Goal: Task Accomplishment & Management: Complete application form

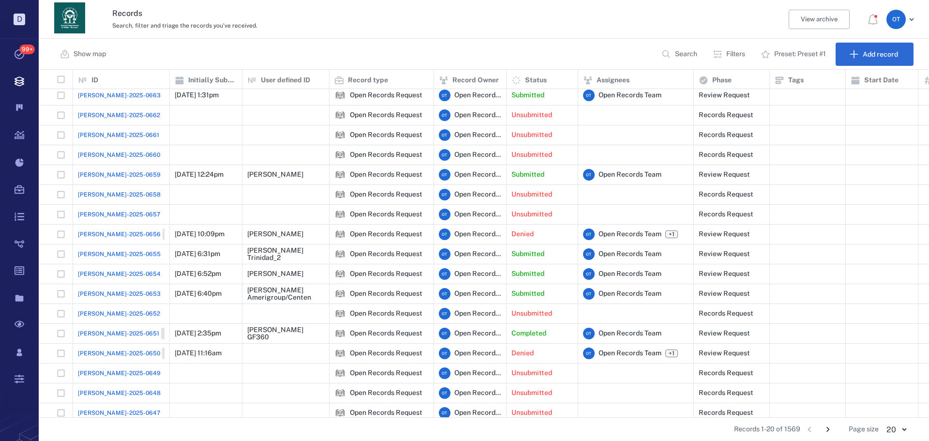
scroll to position [76, 0]
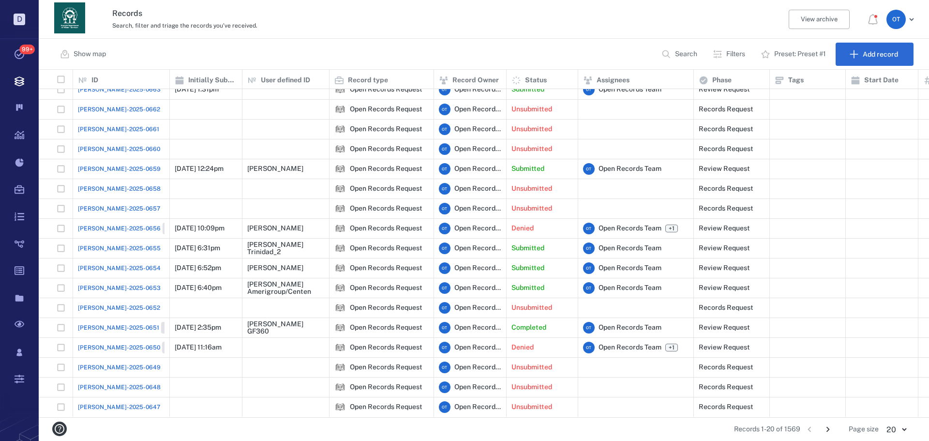
click at [834, 425] on button "Go to next page" at bounding box center [827, 428] width 15 height 15
click at [829, 430] on icon "Go to next page" at bounding box center [827, 429] width 3 height 5
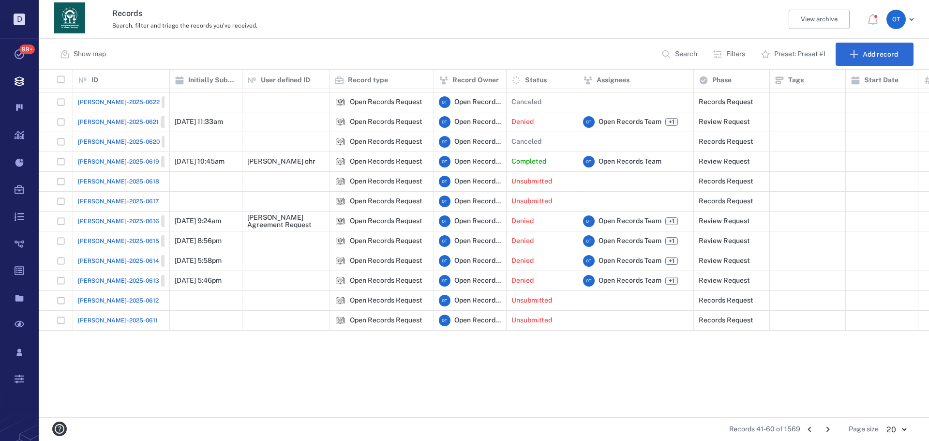
scroll to position [0, 0]
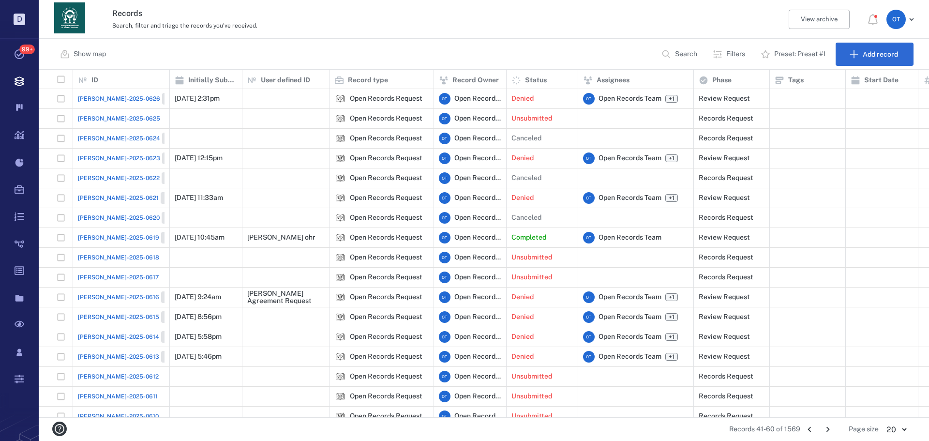
click at [118, 237] on span "[PERSON_NAME]-2025-0619" at bounding box center [118, 237] width 81 height 9
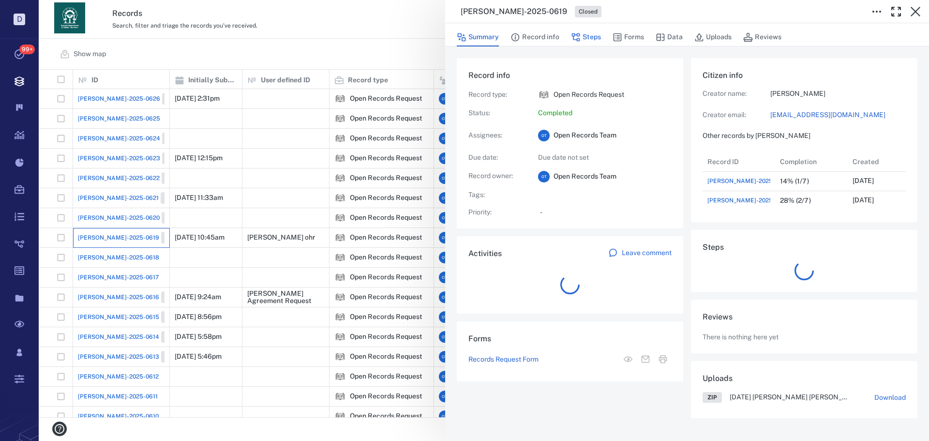
scroll to position [58, 192]
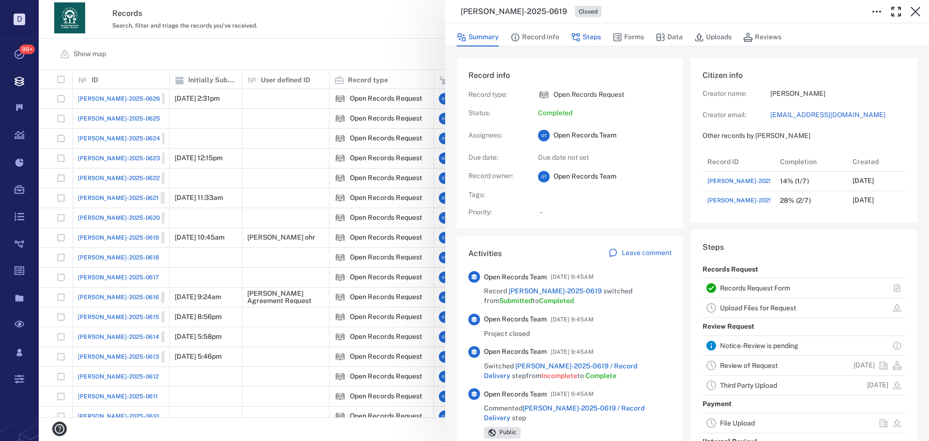
click at [591, 39] on button "Steps" at bounding box center [586, 37] width 30 height 18
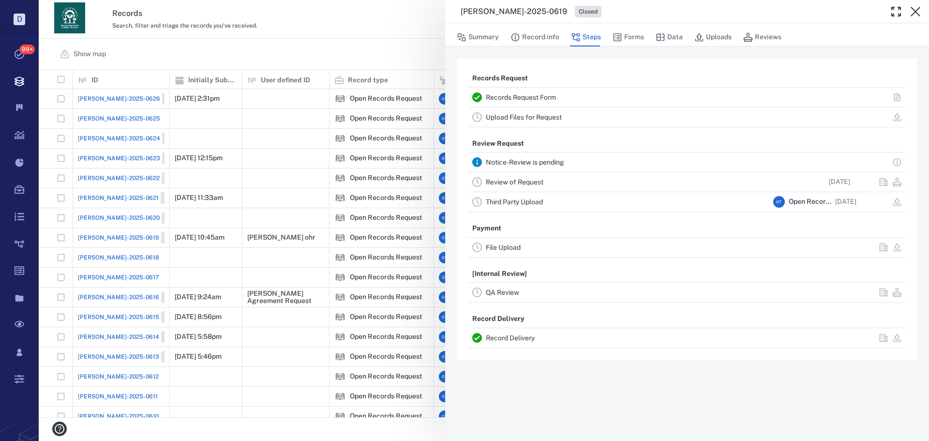
click at [395, 31] on div "[PERSON_NAME]-2025-0619 Closed Summary Record info Steps Forms Data Uploads Rev…" at bounding box center [484, 220] width 890 height 441
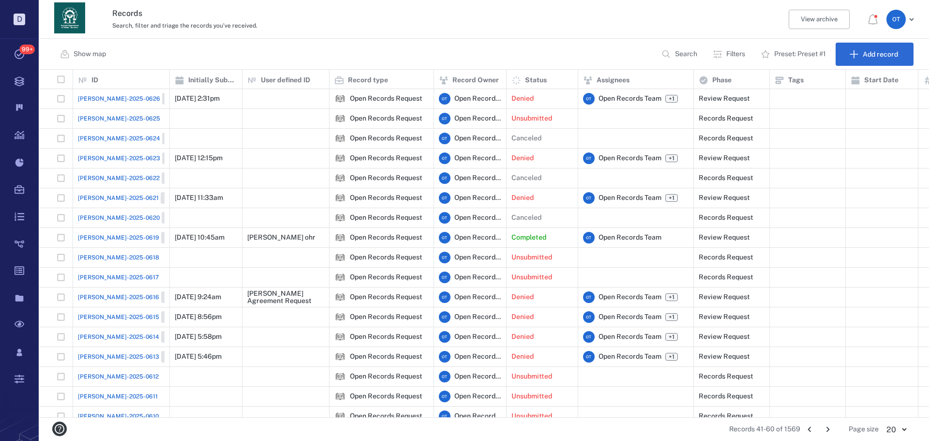
click at [809, 429] on icon "Go to previous page" at bounding box center [809, 429] width 3 height 5
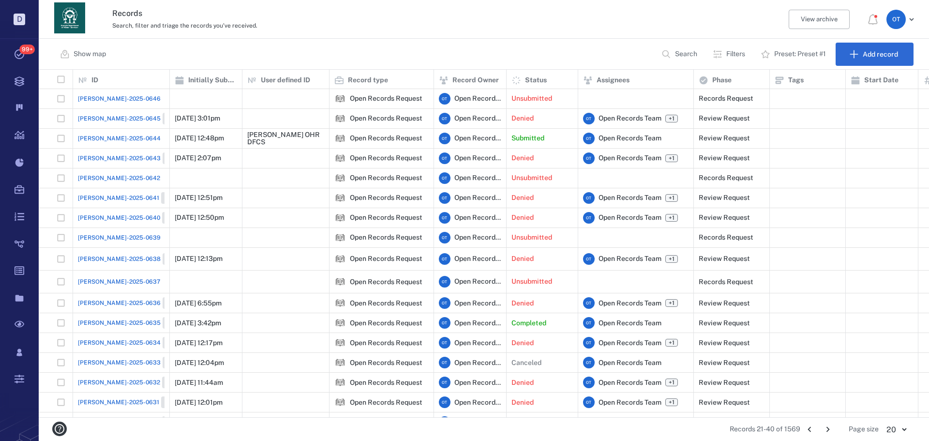
click at [119, 140] on span "[PERSON_NAME]-2025-0644" at bounding box center [119, 138] width 83 height 9
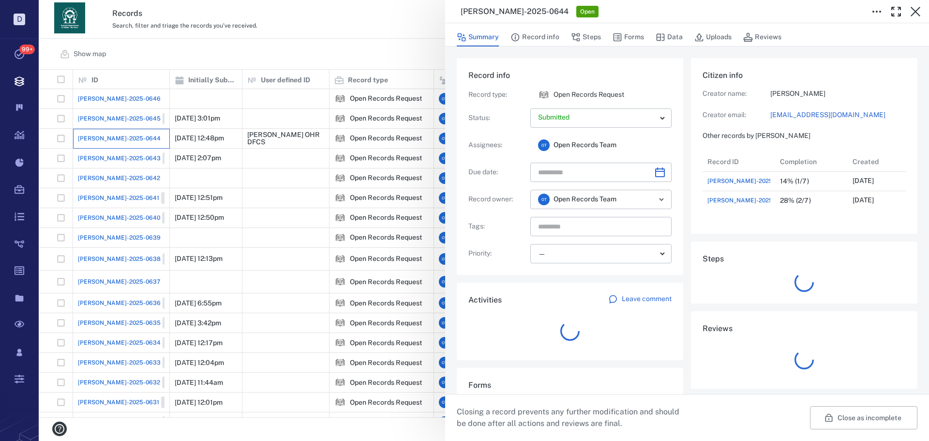
scroll to position [58, 192]
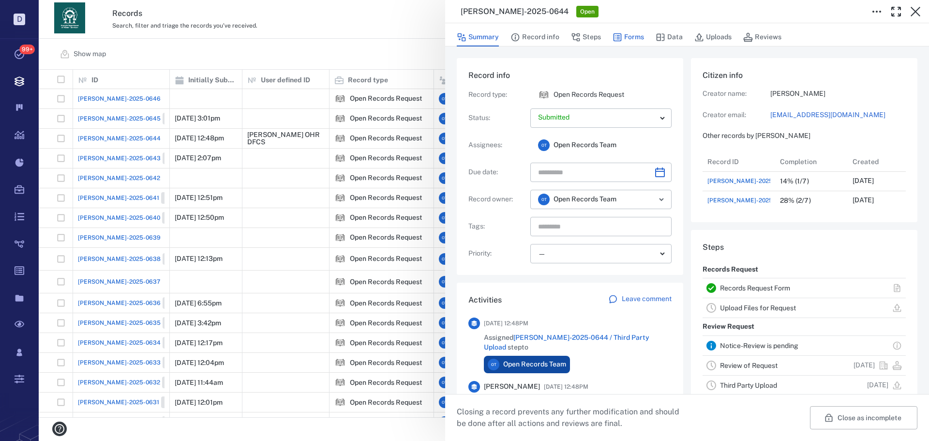
click at [635, 36] on button "Forms" at bounding box center [628, 37] width 31 height 18
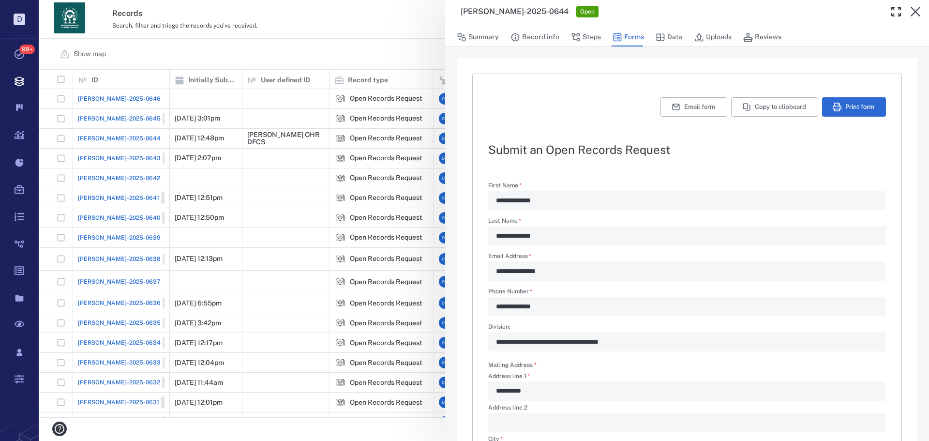
scroll to position [242, 0]
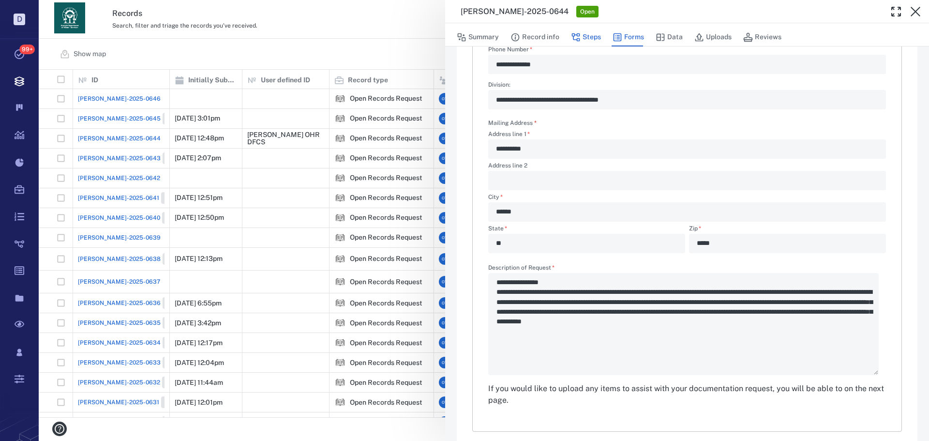
click at [587, 40] on button "Steps" at bounding box center [586, 37] width 30 height 18
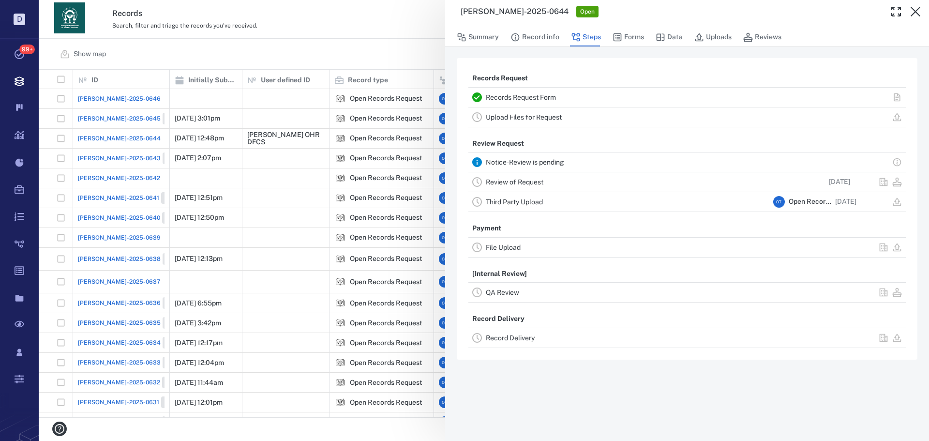
click at [529, 178] on link "Review of Request" at bounding box center [515, 182] width 58 height 8
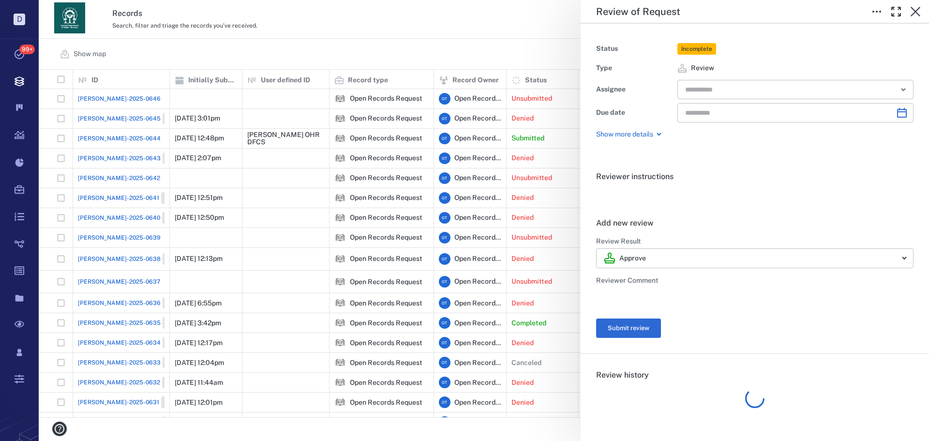
type input "**********"
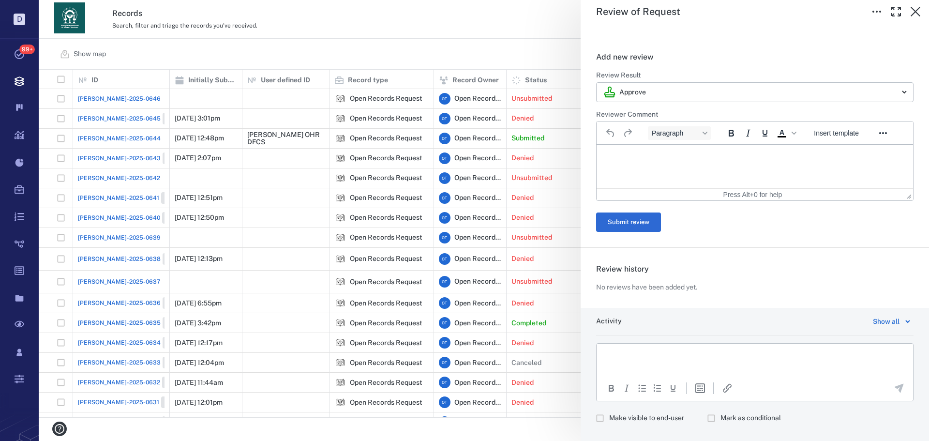
scroll to position [183, 0]
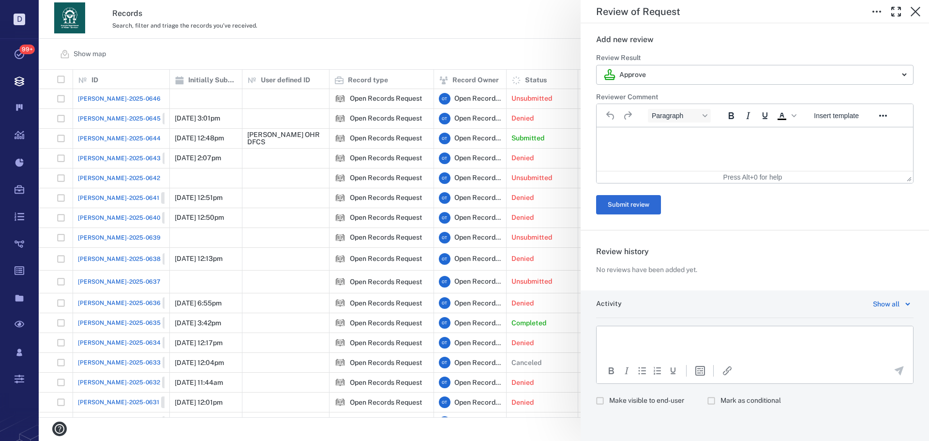
click at [693, 149] on html at bounding box center [755, 139] width 316 height 24
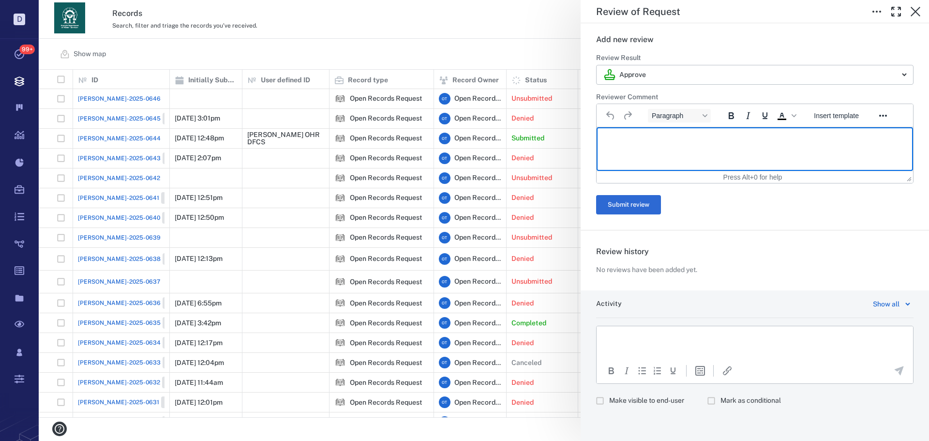
drag, startPoint x: 665, startPoint y: 165, endPoint x: 671, endPoint y: 159, distance: 8.9
click at [665, 151] on html at bounding box center [755, 139] width 316 height 24
click at [404, 55] on div "**********" at bounding box center [484, 220] width 890 height 441
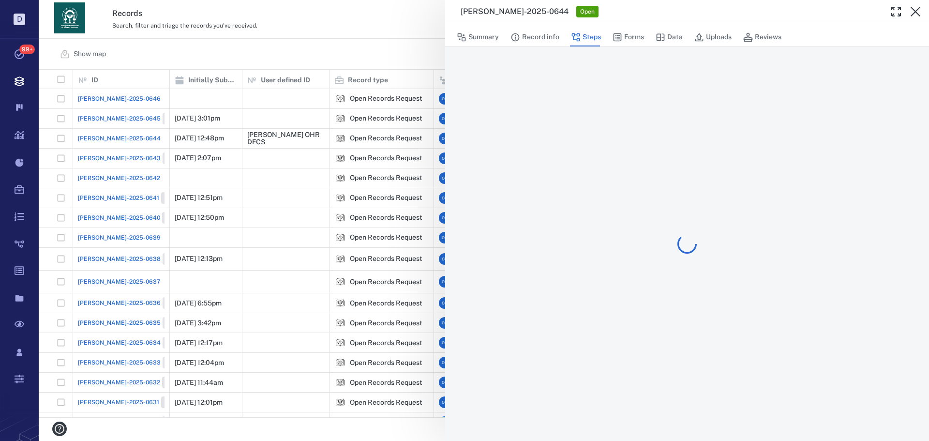
drag, startPoint x: 304, startPoint y: 30, endPoint x: 349, endPoint y: 151, distance: 130.1
click at [305, 29] on div "[PERSON_NAME]-2025-0644 Open Summary Record info Steps Forms Data Uploads Revie…" at bounding box center [484, 220] width 890 height 441
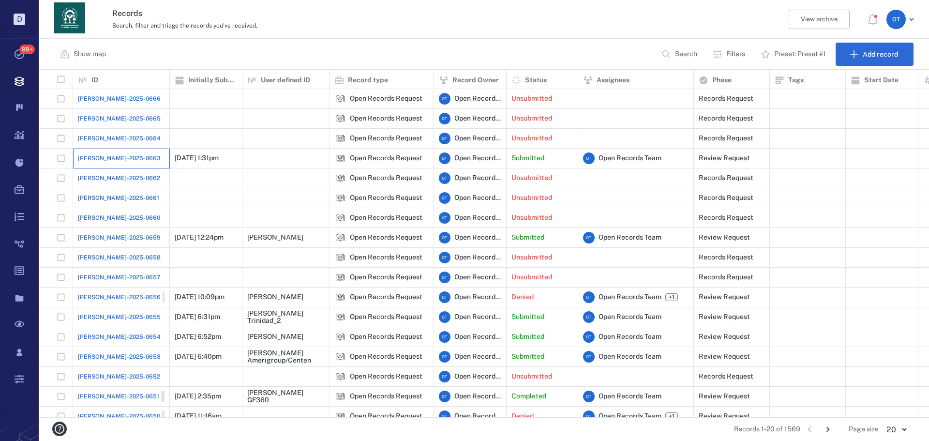
click at [131, 161] on div "[PERSON_NAME]-2025-0663" at bounding box center [121, 158] width 87 height 19
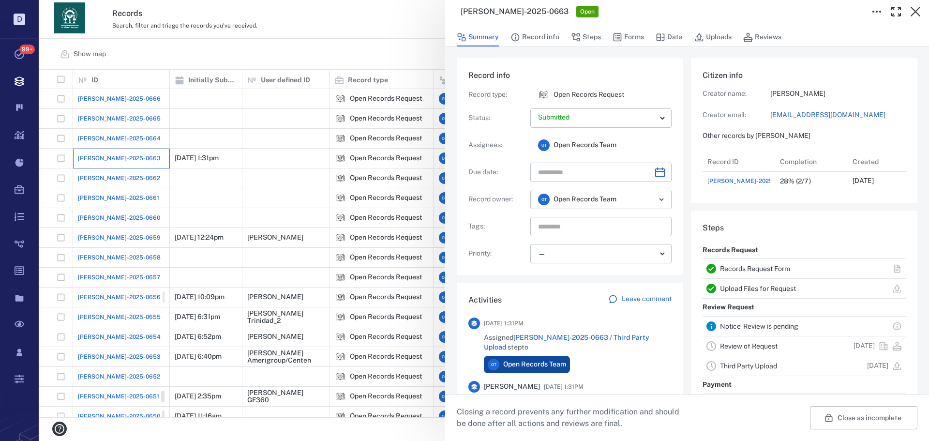
scroll to position [39, 192]
click at [622, 41] on button "Forms" at bounding box center [628, 37] width 31 height 18
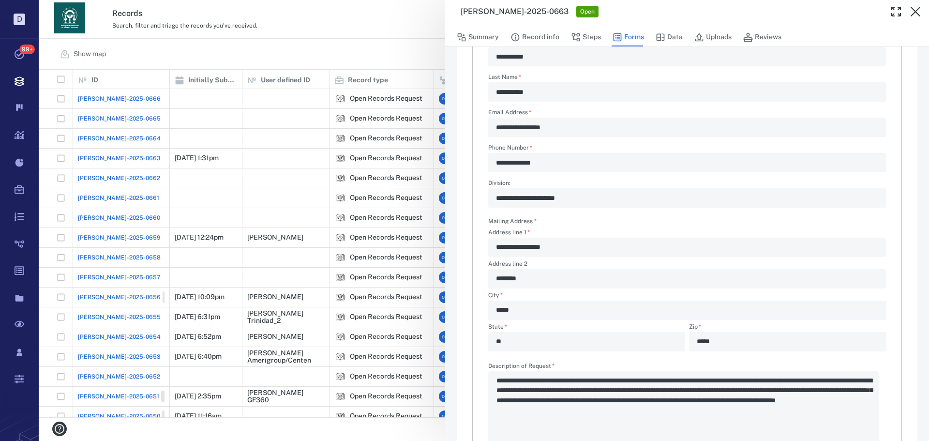
scroll to position [240, 0]
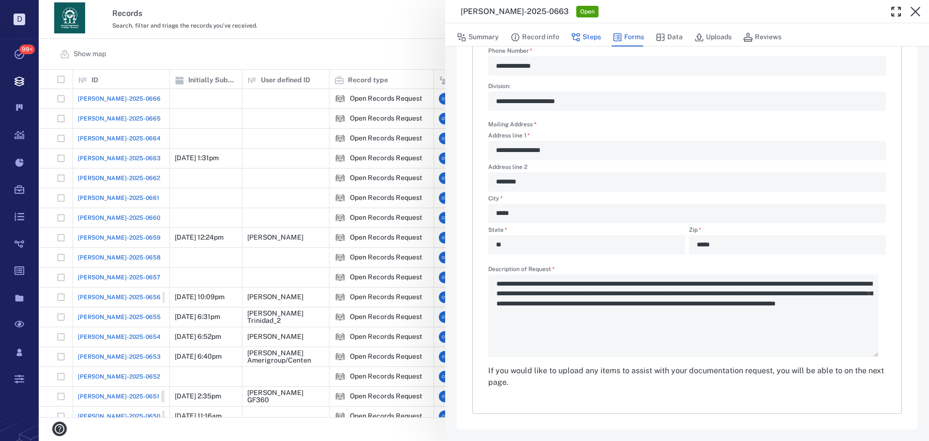
click at [588, 41] on button "Steps" at bounding box center [586, 37] width 30 height 18
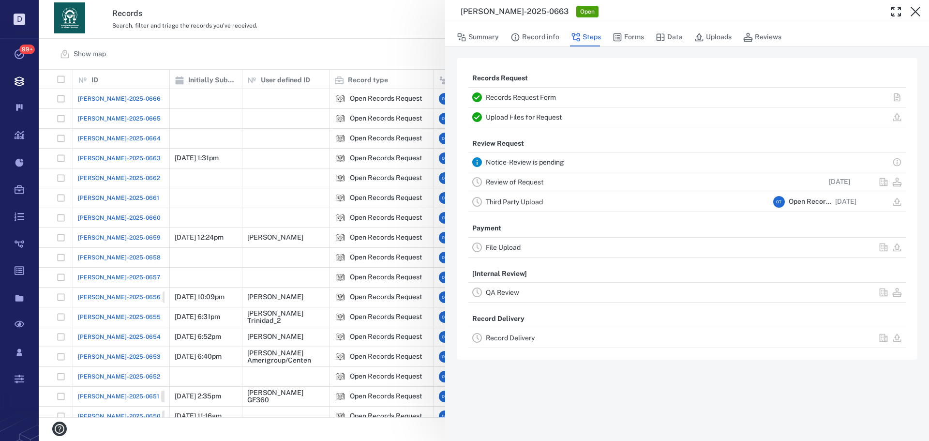
click at [530, 185] on link "Review of Request" at bounding box center [515, 182] width 58 height 8
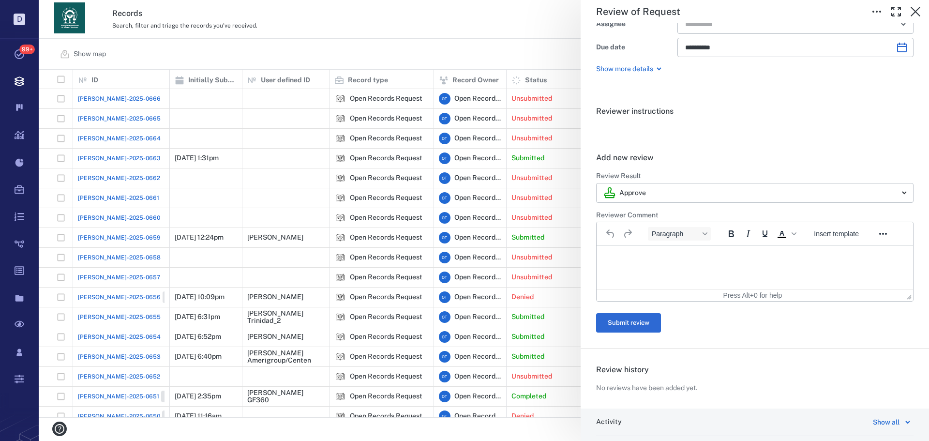
scroll to position [145, 0]
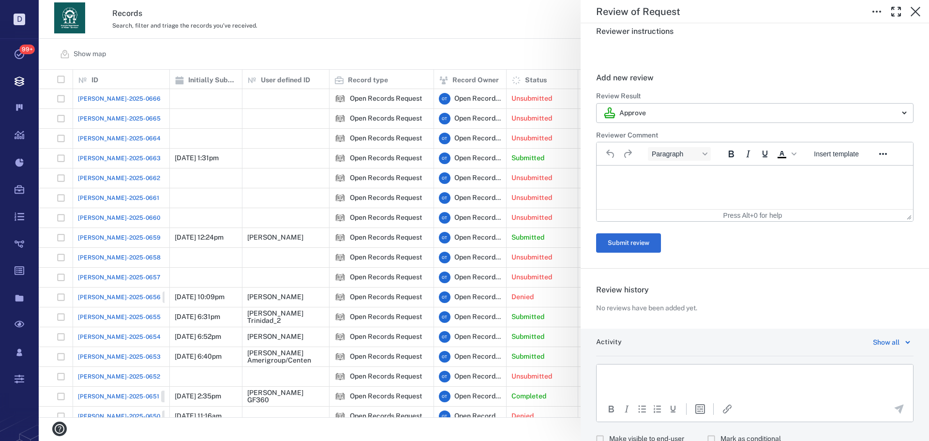
click at [660, 186] on html at bounding box center [755, 177] width 316 height 24
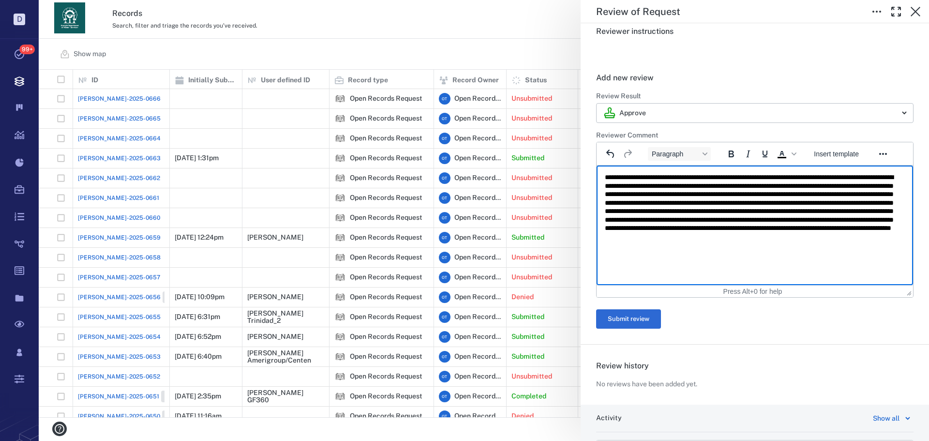
click at [744, 254] on p "**********" at bounding box center [751, 215] width 293 height 85
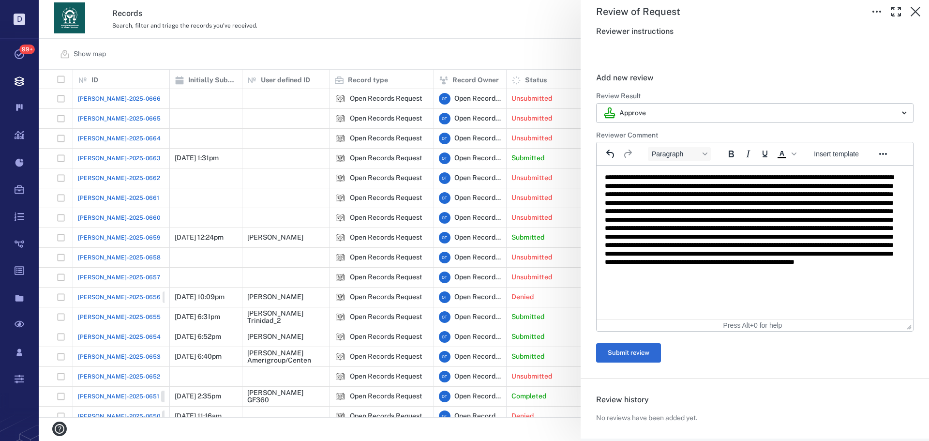
click at [687, 99] on h6 "Review Result" at bounding box center [754, 96] width 317 height 10
click at [685, 100] on h6 "Review Result" at bounding box center [754, 96] width 317 height 10
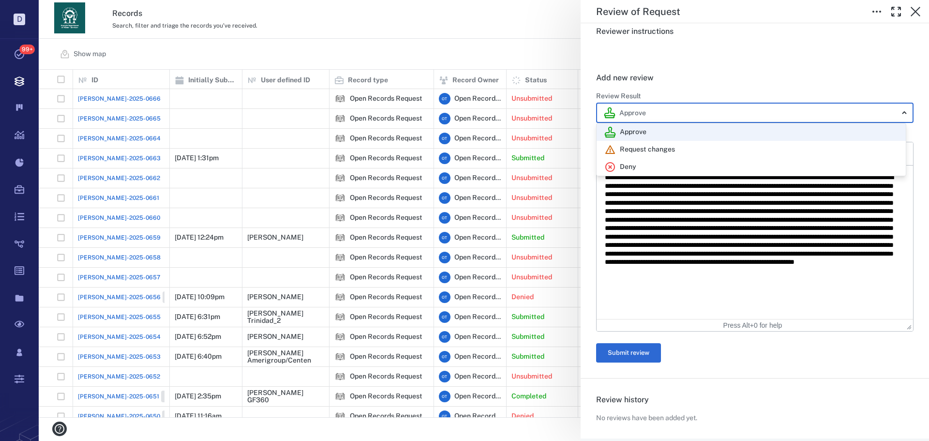
click at [689, 109] on body "D Tasks 99+ Records Boards Dashboard Reports Record types Guide steps Rules For…" at bounding box center [464, 220] width 929 height 441
click at [667, 165] on div "Deny" at bounding box center [751, 167] width 294 height 12
type input "******"
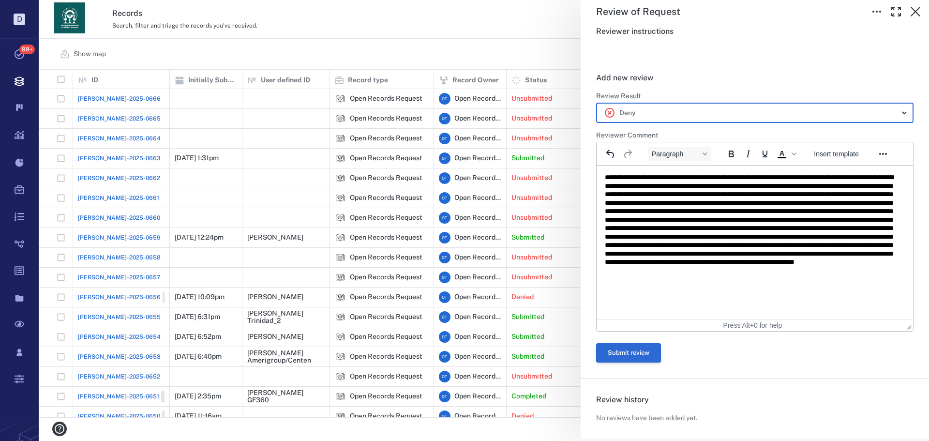
click at [635, 347] on button "Submit review" at bounding box center [628, 352] width 65 height 19
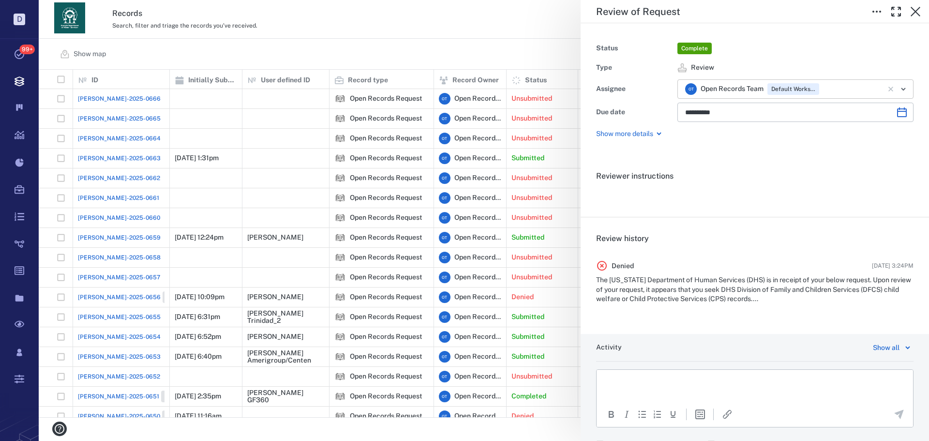
scroll to position [0, 0]
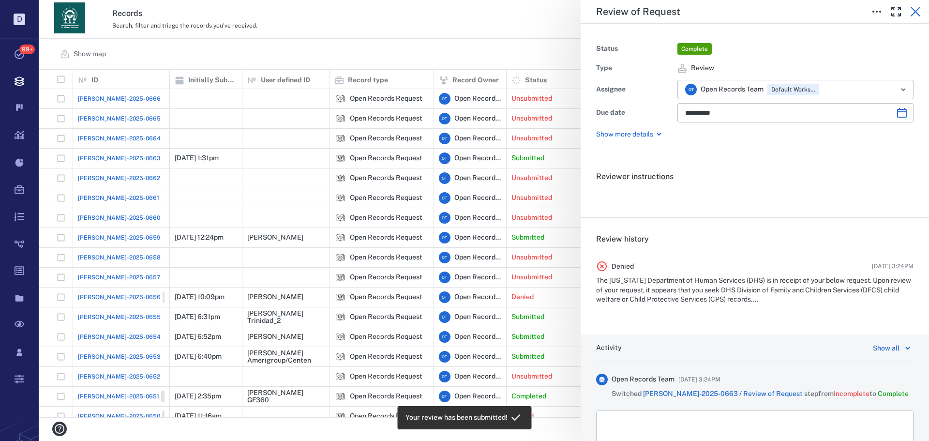
click at [909, 12] on button "button" at bounding box center [915, 11] width 19 height 19
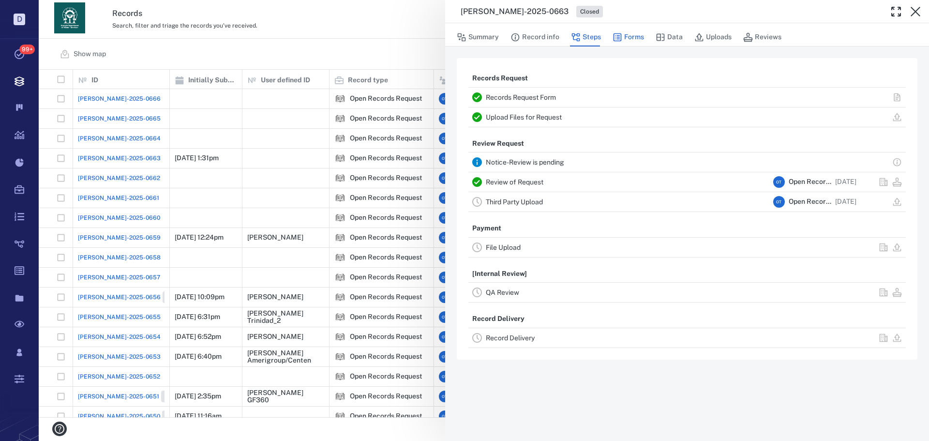
click at [629, 31] on button "Forms" at bounding box center [628, 37] width 31 height 18
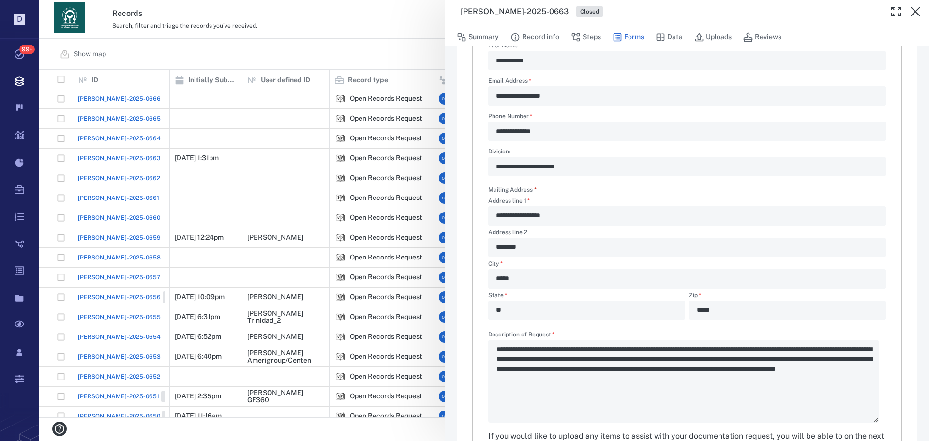
scroll to position [194, 0]
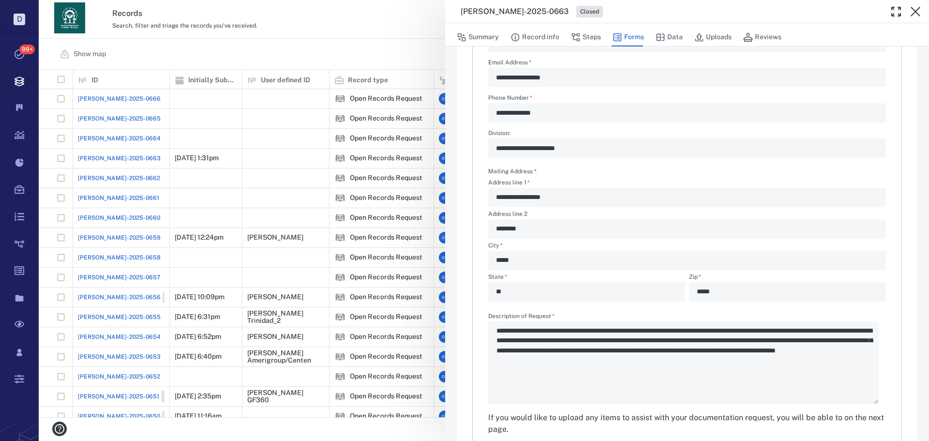
click at [325, 18] on div "**********" at bounding box center [484, 220] width 890 height 441
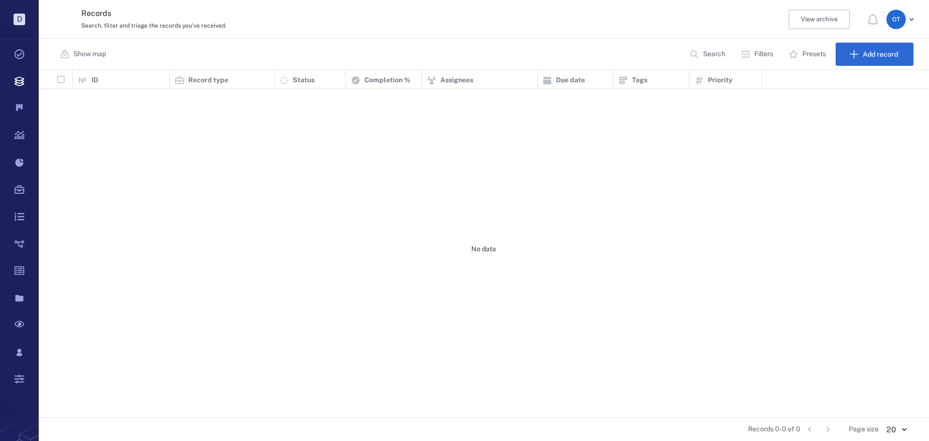
scroll to position [340, 883]
click at [344, 42] on div "Show map Search Filters Presets Add record" at bounding box center [484, 54] width 890 height 31
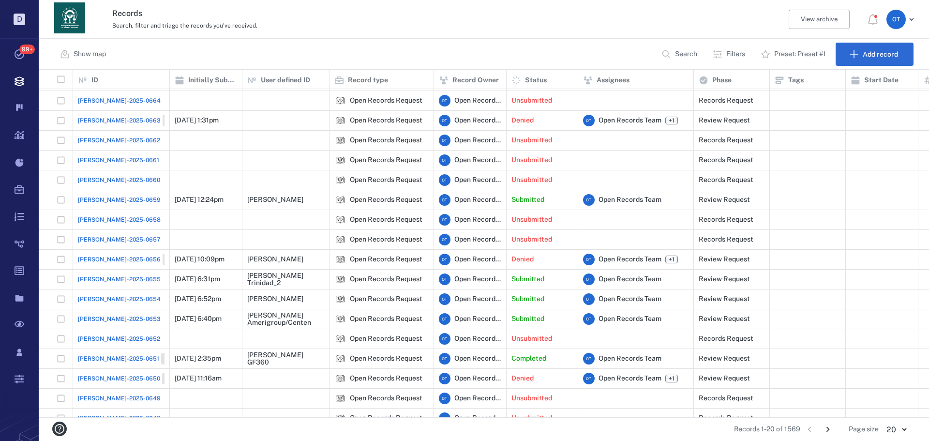
scroll to position [76, 0]
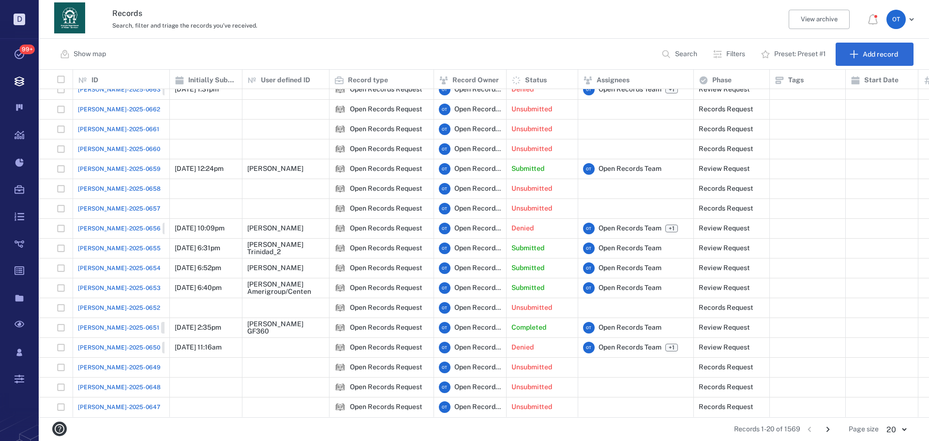
click at [828, 433] on icon "Go to next page" at bounding box center [828, 429] width 11 height 11
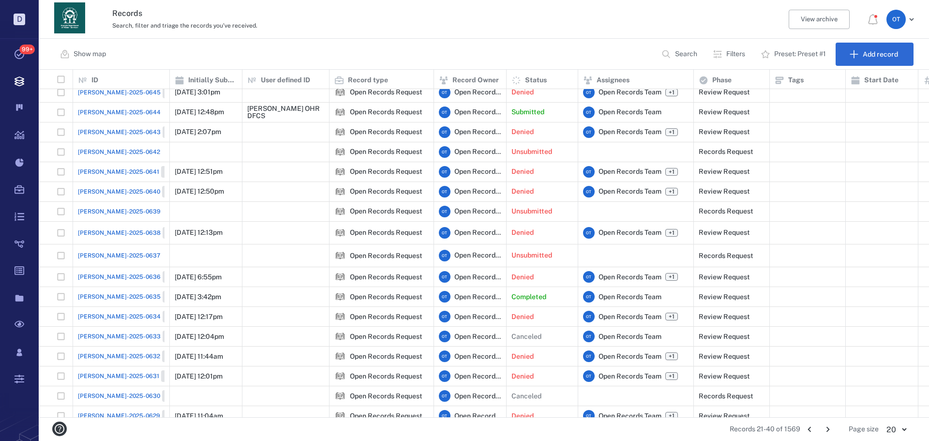
scroll to position [0, 0]
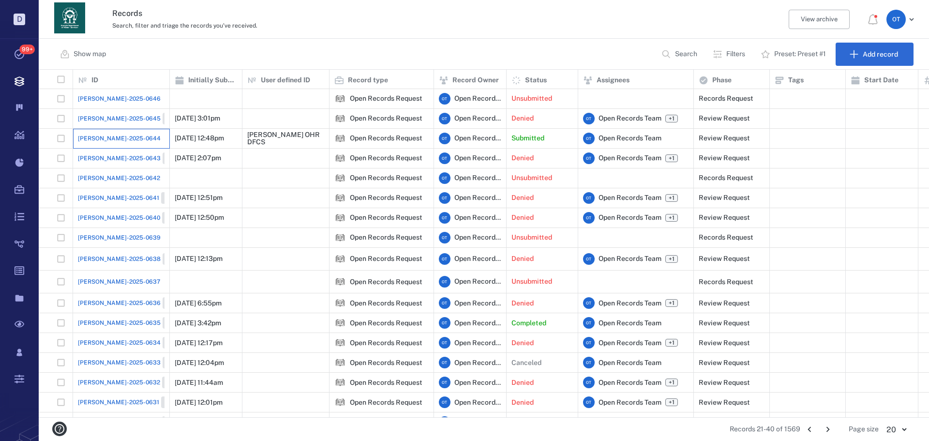
click at [128, 138] on div "[PERSON_NAME]-2025-0644" at bounding box center [121, 138] width 87 height 19
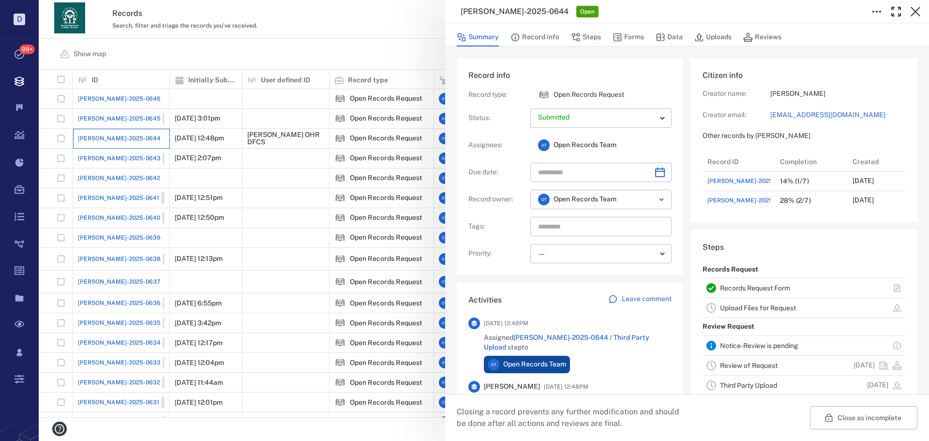
scroll to position [58, 192]
click at [587, 46] on div "Summary Record info Steps Forms Data Uploads Reviews" at bounding box center [687, 34] width 484 height 23
click at [591, 39] on button "Steps" at bounding box center [586, 37] width 30 height 18
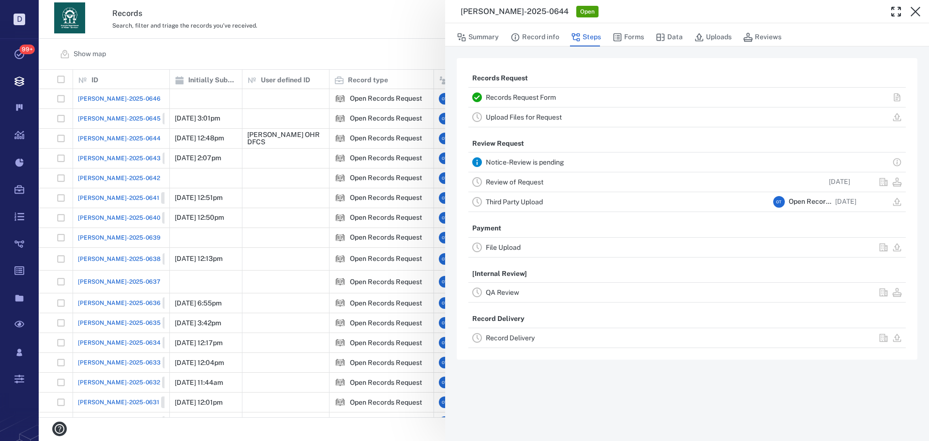
click at [524, 338] on link "Record Delivery" at bounding box center [510, 338] width 49 height 8
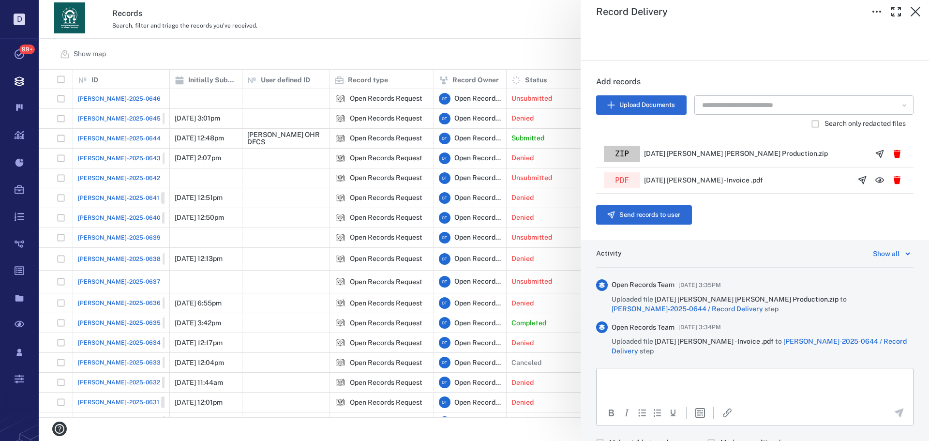
scroll to position [239, 0]
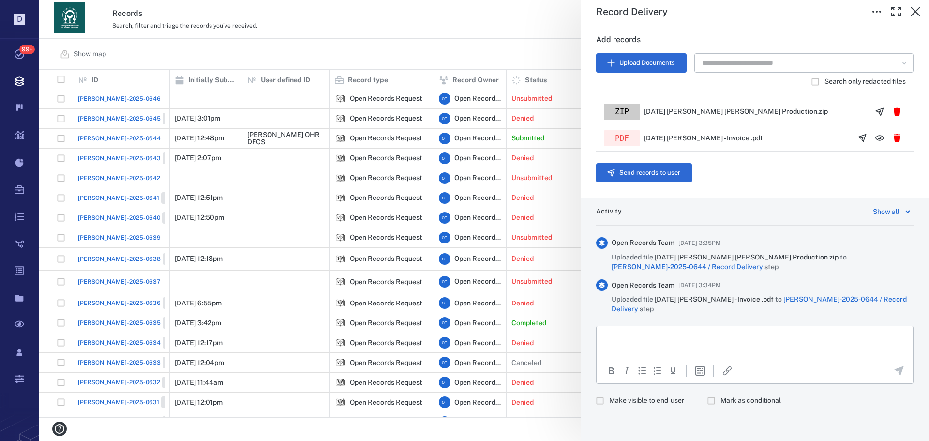
click at [683, 342] on html at bounding box center [755, 338] width 316 height 24
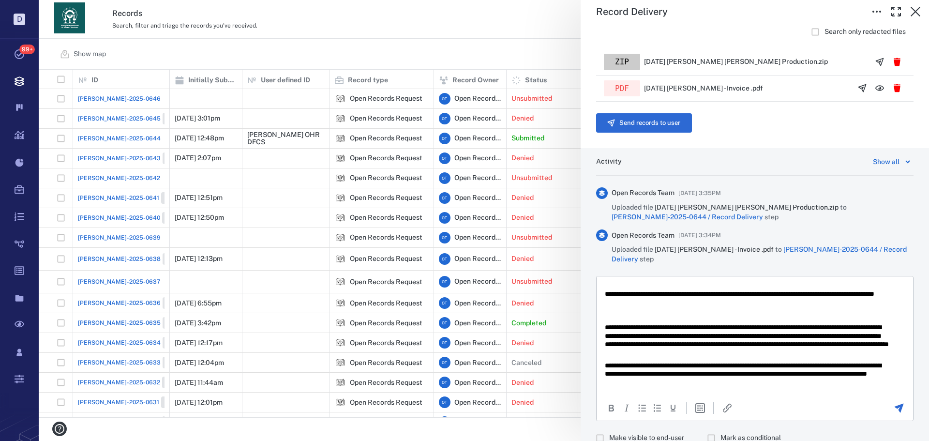
scroll to position [326, 0]
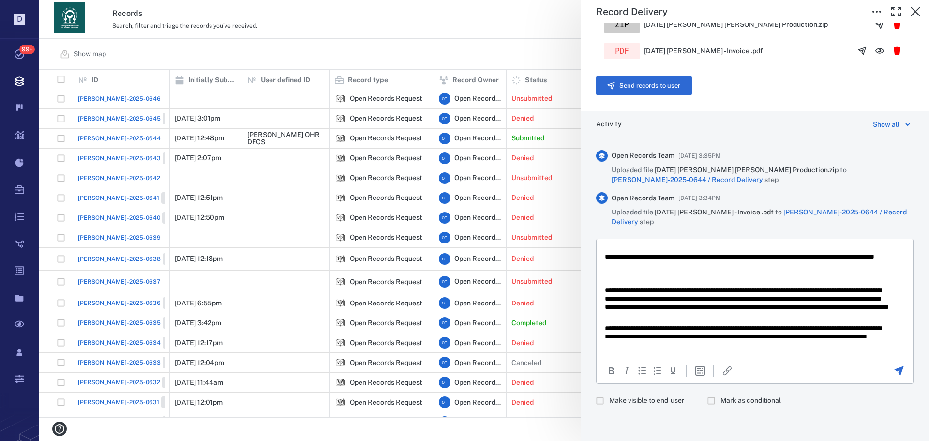
click at [642, 403] on label "Make visible to end-user" at bounding box center [637, 400] width 93 height 18
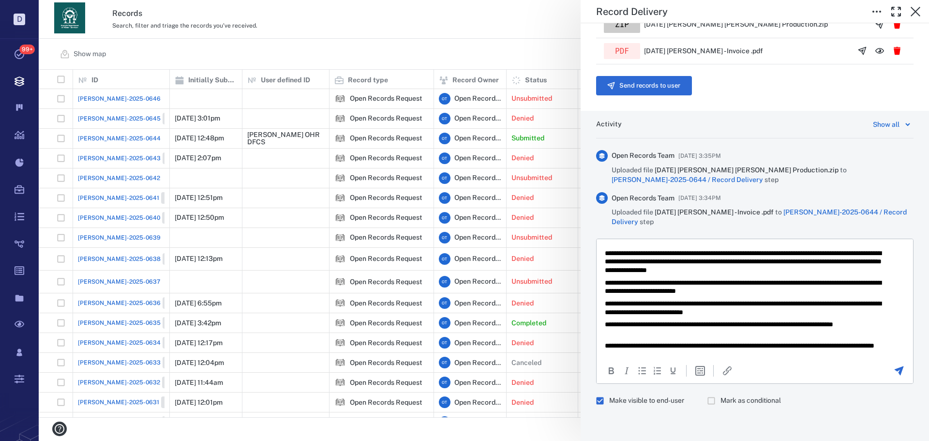
scroll to position [0, 0]
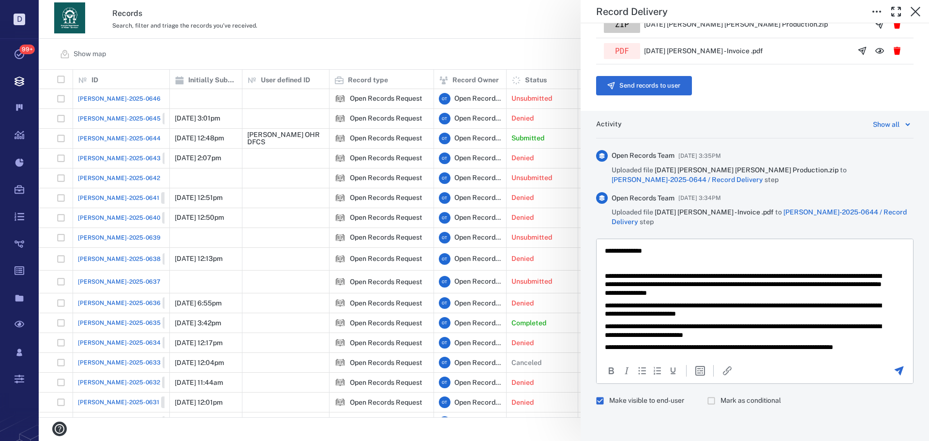
click at [840, 295] on p "**********" at bounding box center [747, 284] width 285 height 26
click at [822, 285] on p "**********" at bounding box center [747, 284] width 285 height 26
click at [834, 292] on p "**********" at bounding box center [747, 284] width 285 height 26
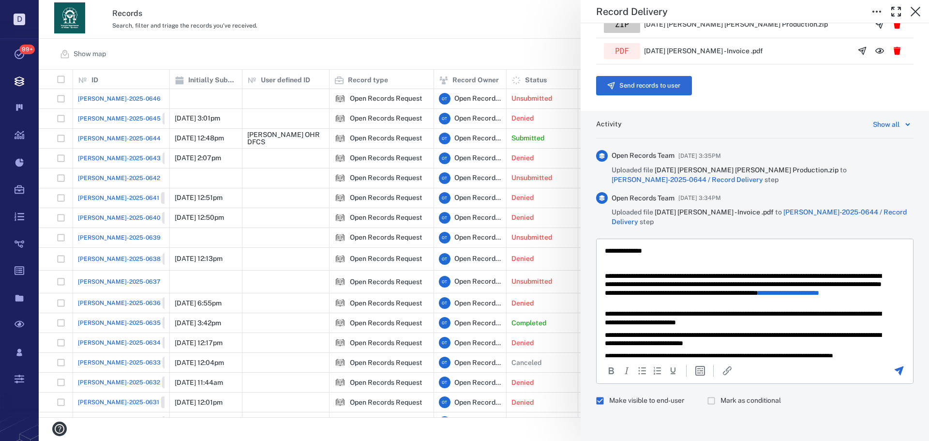
click at [761, 283] on p "**********" at bounding box center [747, 288] width 285 height 34
click at [763, 284] on p "**********" at bounding box center [747, 288] width 285 height 34
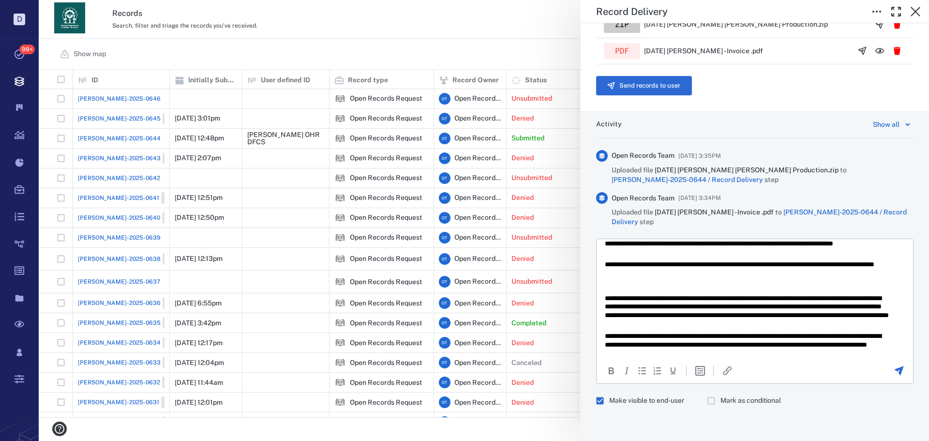
scroll to position [120, 0]
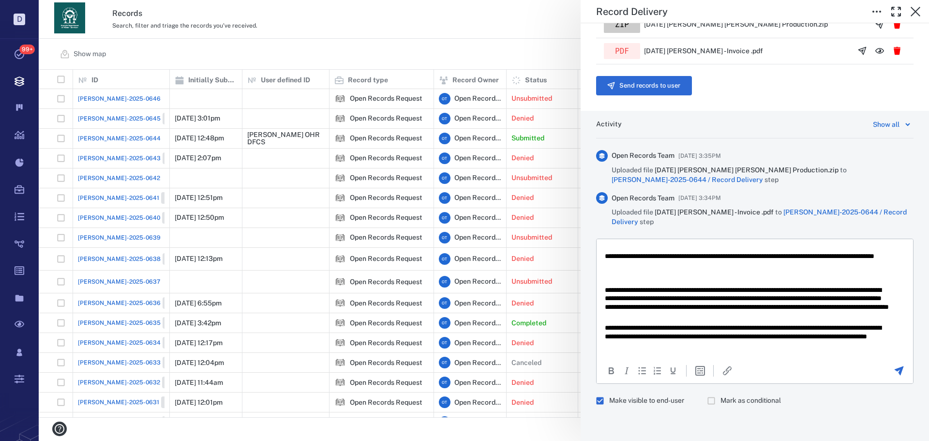
click at [893, 372] on icon "Send the comment" at bounding box center [899, 371] width 12 height 12
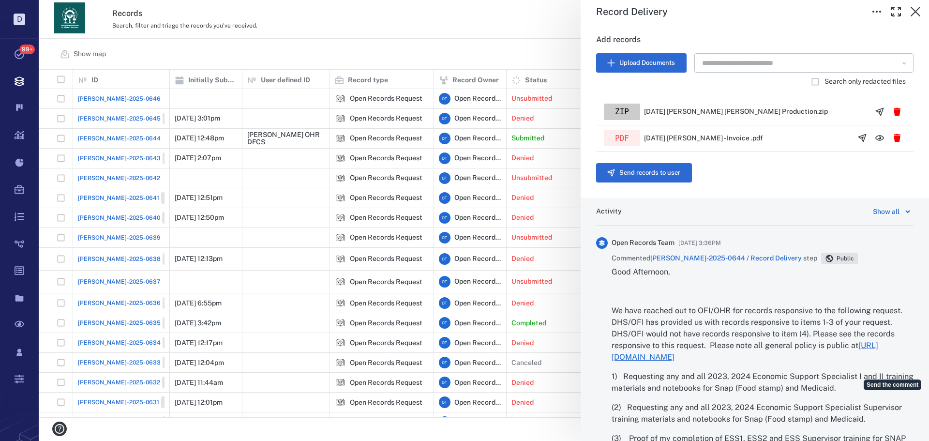
scroll to position [326, 0]
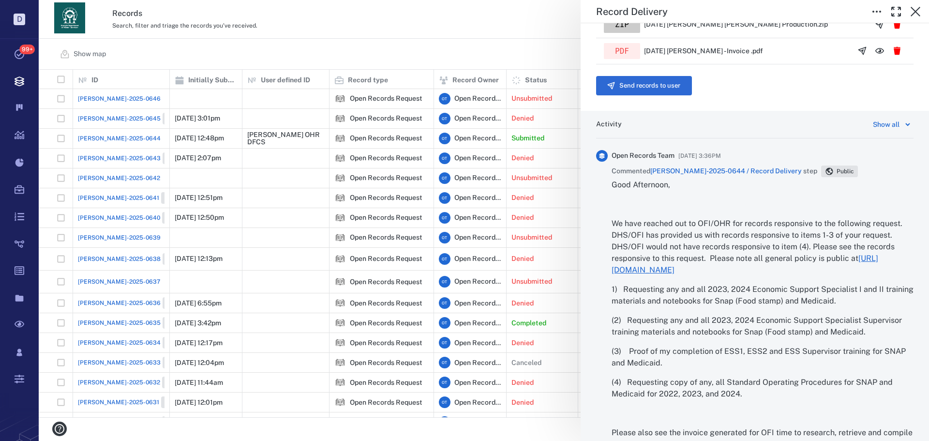
drag, startPoint x: 637, startPoint y: 84, endPoint x: 663, endPoint y: 92, distance: 27.5
click at [637, 84] on button "Send records to user" at bounding box center [644, 85] width 96 height 19
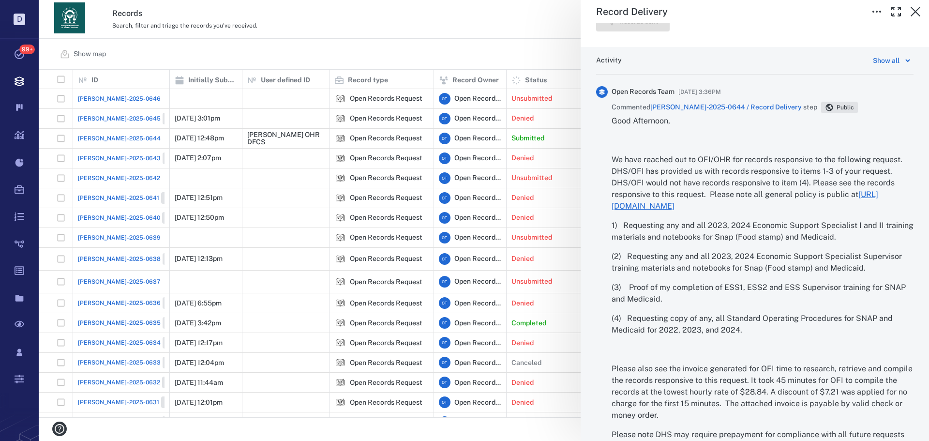
scroll to position [594, 0]
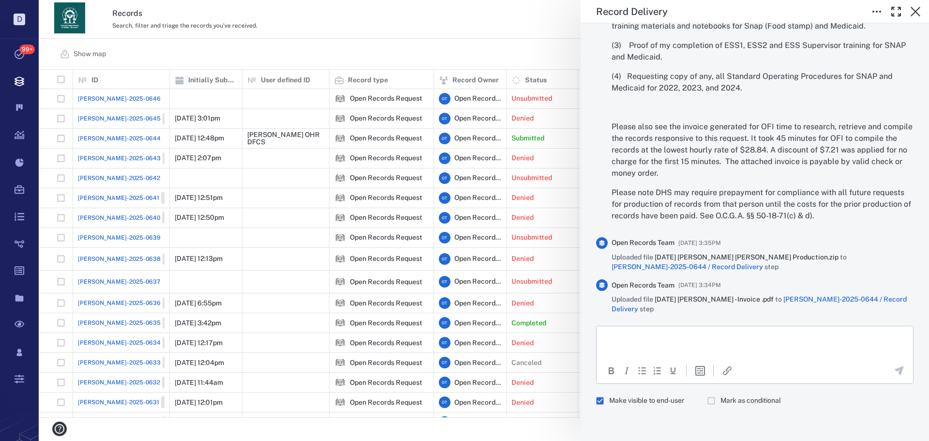
drag, startPoint x: 693, startPoint y: 332, endPoint x: 700, endPoint y: 334, distance: 7.5
click at [694, 332] on html at bounding box center [755, 338] width 316 height 24
click at [705, 336] on p "Rich Text Area. Press ALT-0 for help." at bounding box center [755, 337] width 300 height 9
click at [675, 335] on p "**********" at bounding box center [751, 337] width 293 height 9
click at [830, 334] on p "**********" at bounding box center [751, 337] width 293 height 9
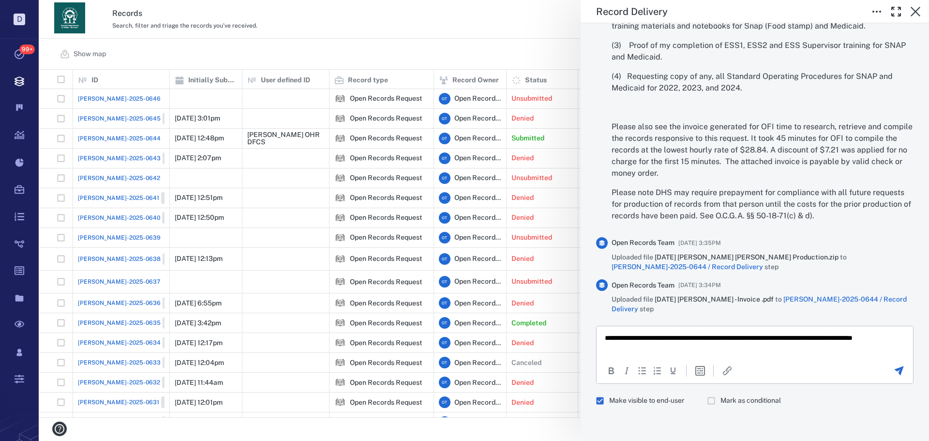
click at [813, 338] on p "**********" at bounding box center [747, 341] width 285 height 17
click at [783, 345] on p "**********" at bounding box center [747, 341] width 285 height 17
click at [895, 371] on icon "Send the comment" at bounding box center [899, 371] width 12 height 12
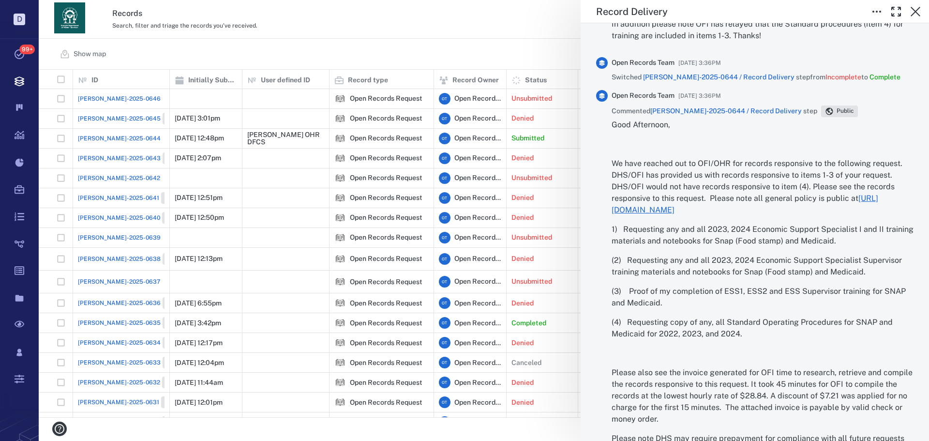
scroll to position [497, 0]
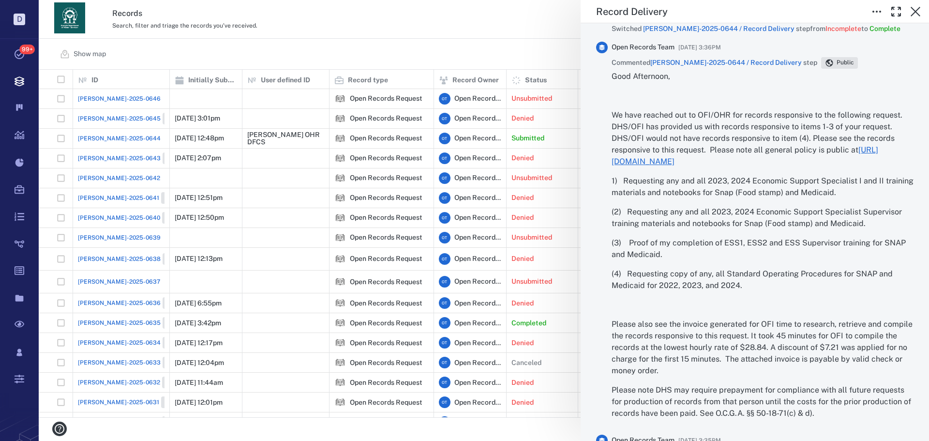
click at [451, 39] on div "Record Delivery Status Complete Type Record delivery Assignee ​ Due date ​ Reco…" at bounding box center [484, 220] width 890 height 441
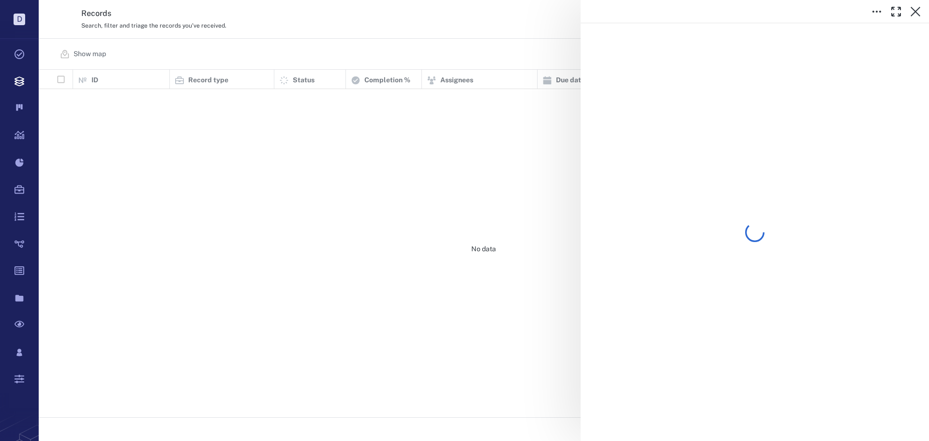
scroll to position [340, 883]
click at [409, 52] on div at bounding box center [484, 220] width 890 height 441
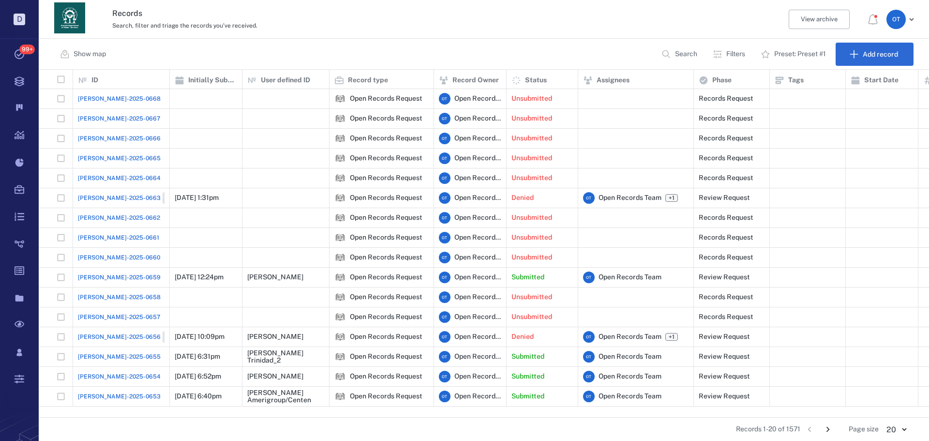
click at [392, 59] on div "Show map Search Filters Preset: Preset #1 Add record" at bounding box center [484, 54] width 890 height 31
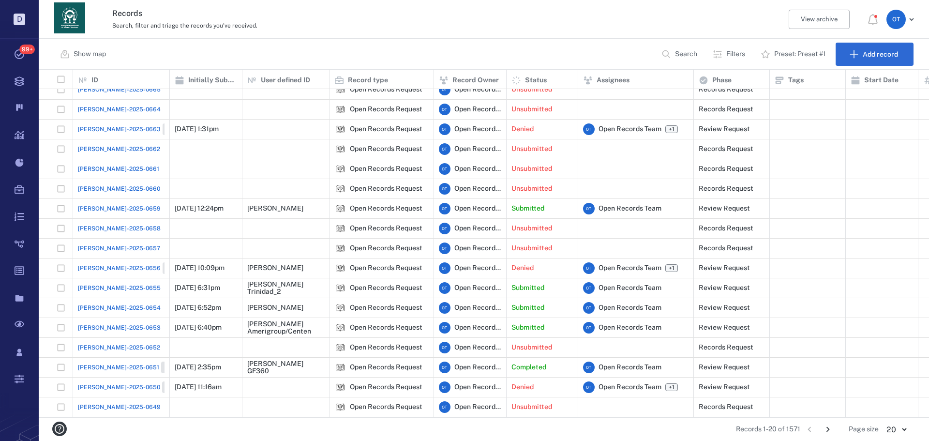
scroll to position [76, 0]
click at [105, 323] on span "[PERSON_NAME]-2025-0653" at bounding box center [119, 327] width 83 height 9
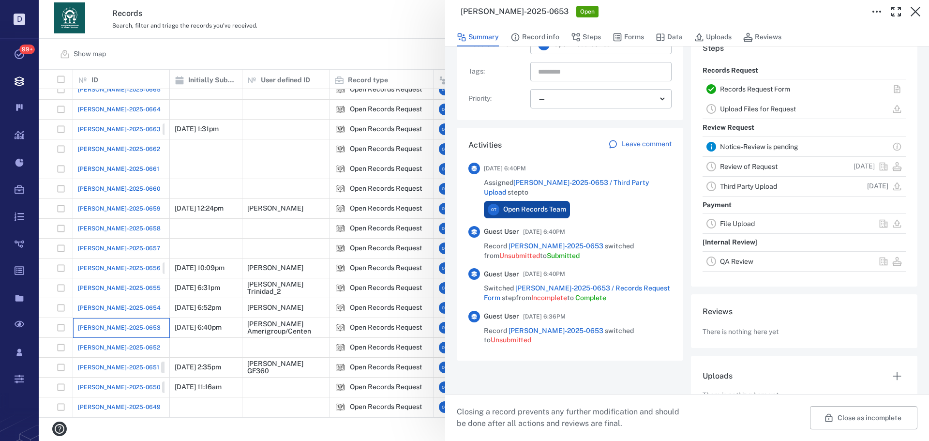
scroll to position [178, 0]
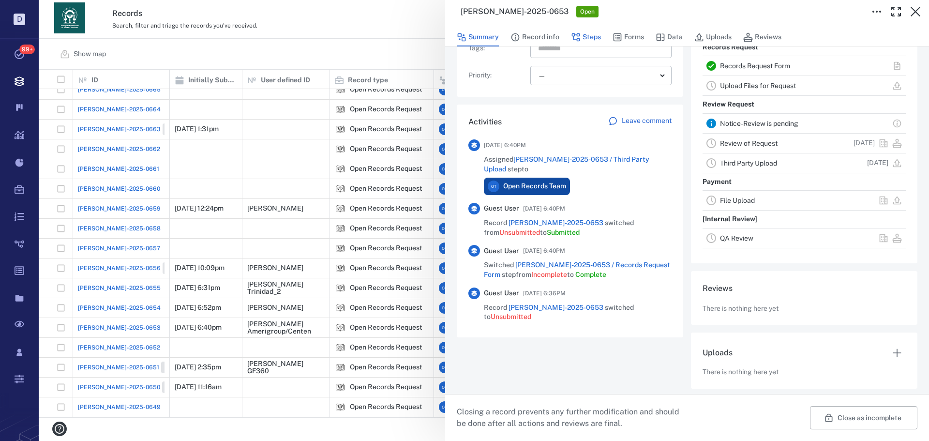
click at [590, 45] on button "Steps" at bounding box center [586, 37] width 30 height 18
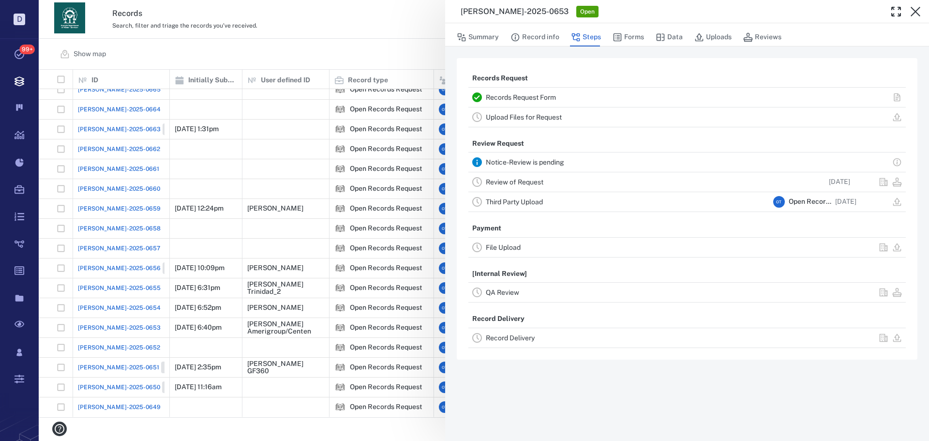
click at [537, 179] on link "Review of Request" at bounding box center [515, 182] width 58 height 8
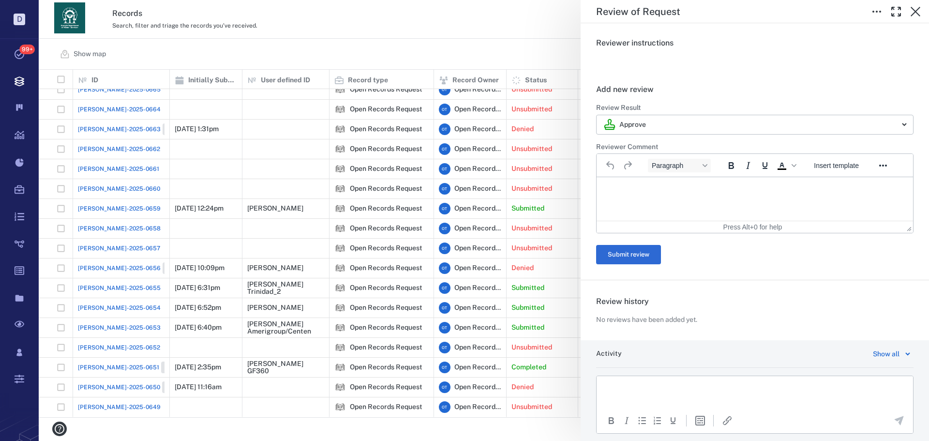
scroll to position [183, 0]
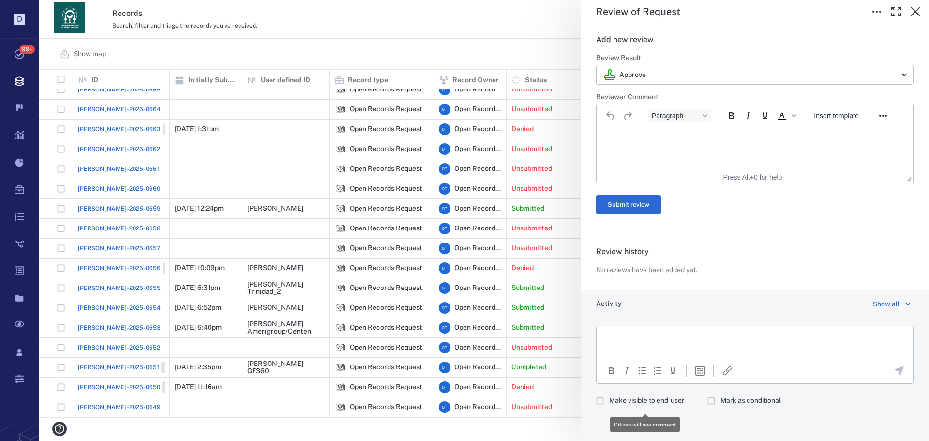
click at [638, 399] on span "Make visible to end-user" at bounding box center [646, 401] width 75 height 10
drag, startPoint x: 652, startPoint y: 349, endPoint x: 658, endPoint y: 339, distance: 11.5
click at [652, 349] on html at bounding box center [755, 338] width 316 height 24
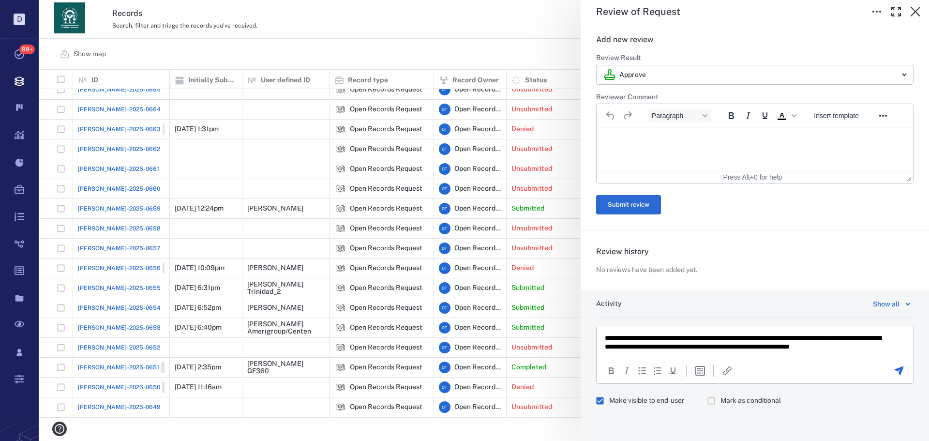
scroll to position [0, 0]
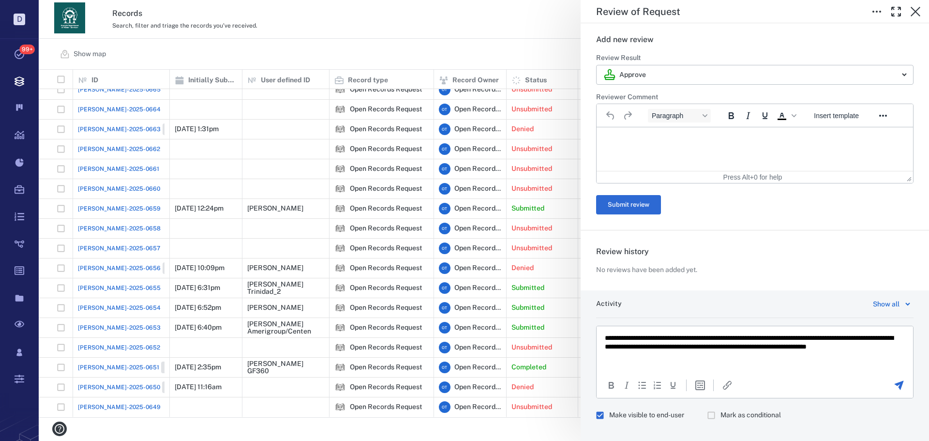
click at [714, 363] on html "**********" at bounding box center [755, 346] width 316 height 41
drag, startPoint x: 759, startPoint y: 346, endPoint x: 824, endPoint y: 343, distance: 65.4
click at [824, 343] on p "**********" at bounding box center [751, 347] width 293 height 26
click at [868, 344] on p "**********" at bounding box center [751, 347] width 293 height 26
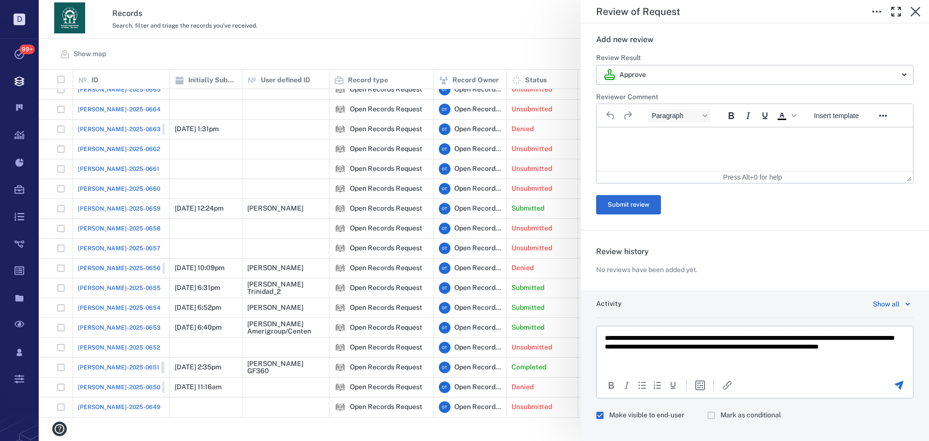
click at [891, 379] on div "To open the popup, press Shift+Enter To open the popup, press Shift+Enter" at bounding box center [755, 385] width 316 height 22
drag, startPoint x: 893, startPoint y: 383, endPoint x: 259, endPoint y: 1, distance: 739.5
click at [895, 383] on icon "Send the comment" at bounding box center [899, 385] width 9 height 9
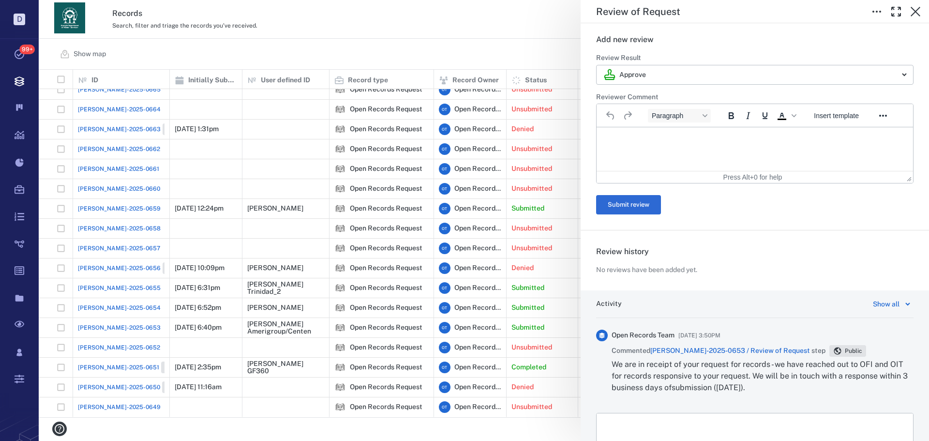
click at [480, 56] on div "**********" at bounding box center [484, 220] width 890 height 441
click at [463, 60] on div "**********" at bounding box center [484, 220] width 890 height 441
